Goal: Transaction & Acquisition: Purchase product/service

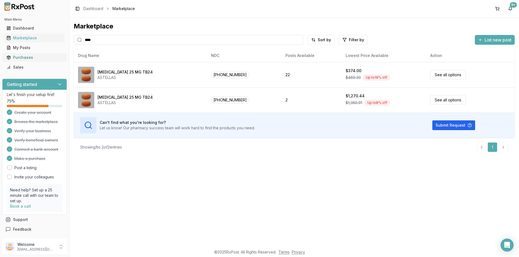
click at [24, 56] on div "Purchases" at bounding box center [34, 57] width 56 height 5
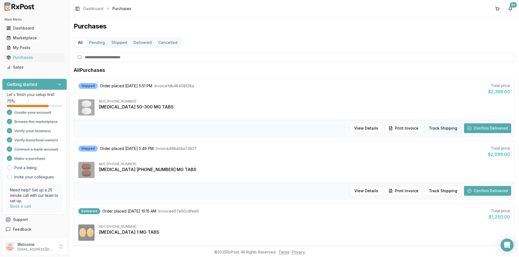
click at [441, 127] on button "Track Shipping" at bounding box center [443, 128] width 38 height 10
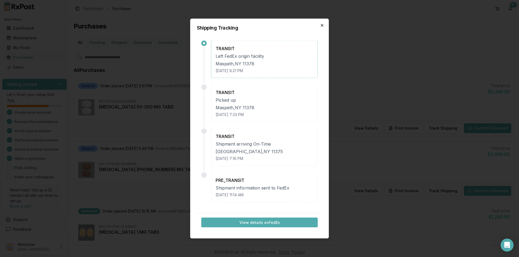
click at [321, 24] on icon "button" at bounding box center [322, 25] width 4 height 4
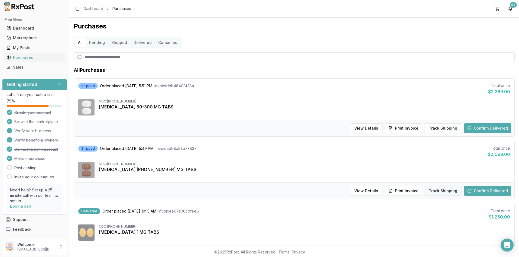
click at [442, 190] on button "Track Shipping" at bounding box center [443, 191] width 38 height 10
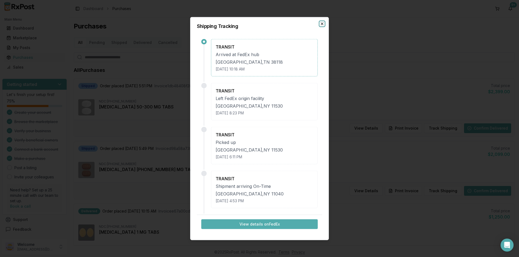
click at [322, 25] on icon "button" at bounding box center [322, 24] width 4 height 4
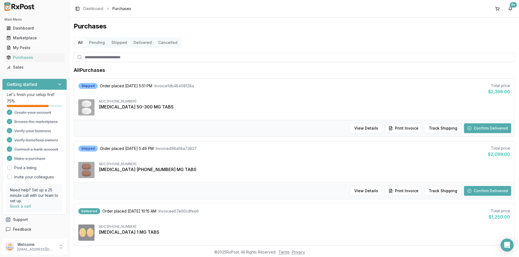
click at [145, 58] on input "search" at bounding box center [294, 57] width 441 height 10
type input "*******"
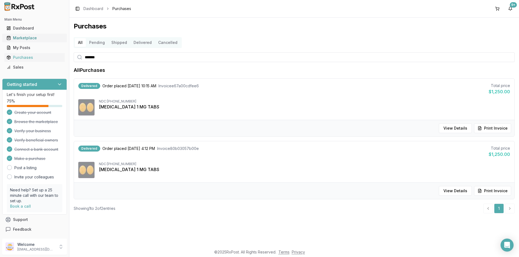
click at [27, 38] on div "Marketplace" at bounding box center [34, 37] width 56 height 5
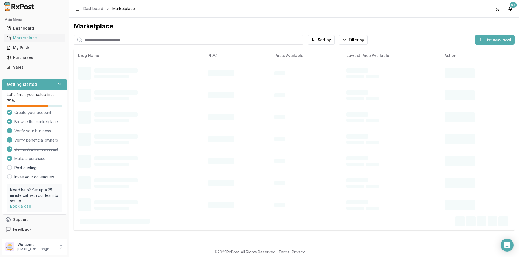
click at [114, 39] on input "search" at bounding box center [189, 40] width 230 height 10
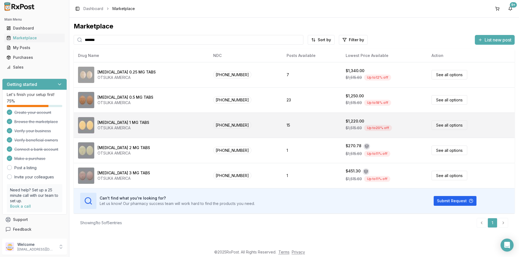
type input "*******"
click at [346, 122] on div "$1,220.00" at bounding box center [355, 120] width 18 height 5
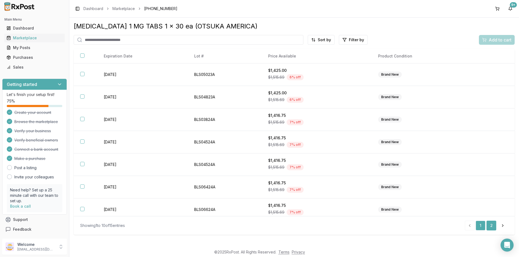
click at [492, 226] on link "2" at bounding box center [491, 225] width 10 height 10
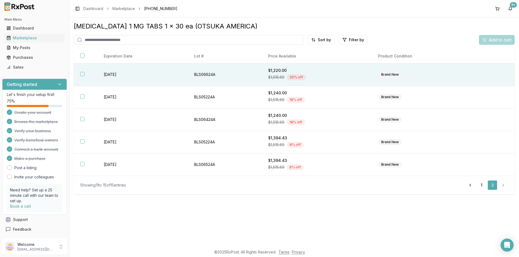
click at [82, 73] on button "button" at bounding box center [82, 74] width 4 height 4
click at [494, 40] on span "Add to cart" at bounding box center [500, 40] width 23 height 6
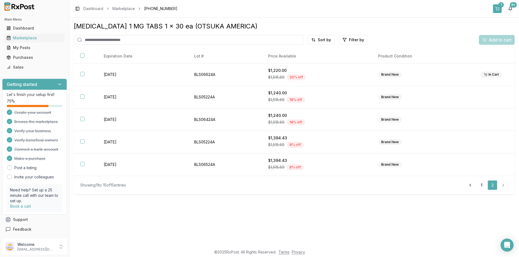
click at [497, 9] on button "1" at bounding box center [497, 8] width 9 height 9
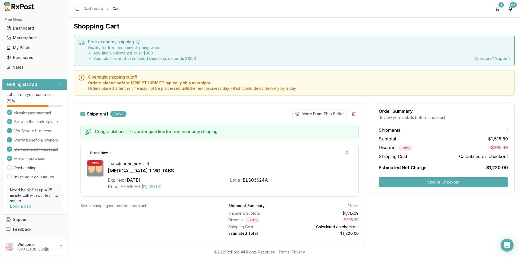
click at [436, 180] on button "Secure Checkout" at bounding box center [443, 182] width 129 height 10
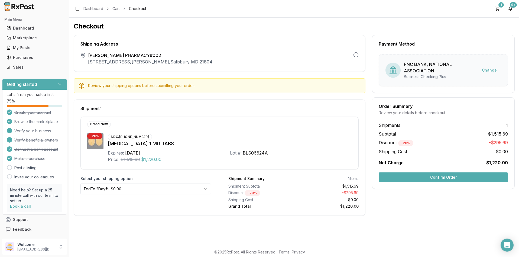
click at [437, 178] on button "Confirm Order" at bounding box center [443, 177] width 129 height 10
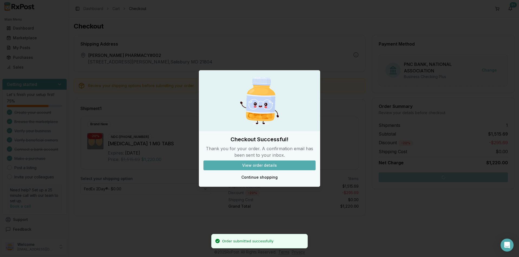
click at [259, 165] on button "View order details" at bounding box center [259, 165] width 112 height 10
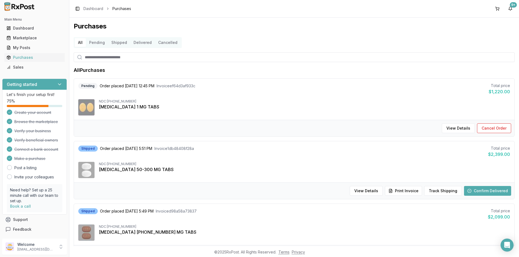
click at [142, 57] on input "search" at bounding box center [294, 57] width 441 height 10
type input "*******"
